Goal: Transaction & Acquisition: Purchase product/service

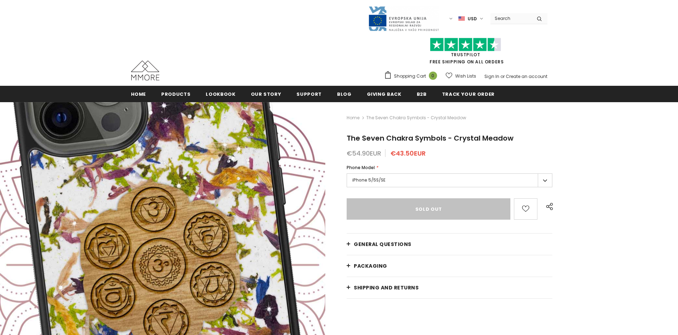
type input "Add to cart"
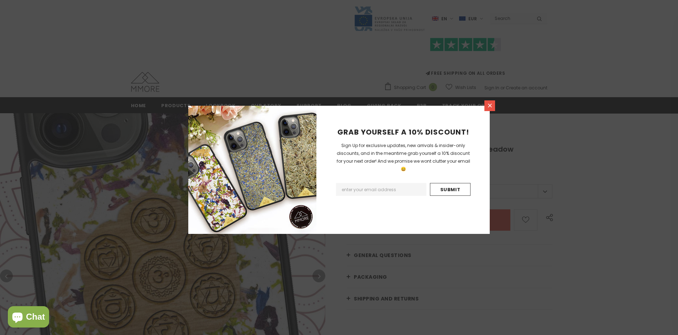
click at [489, 105] on icon at bounding box center [490, 106] width 4 height 4
